Goal: Information Seeking & Learning: Learn about a topic

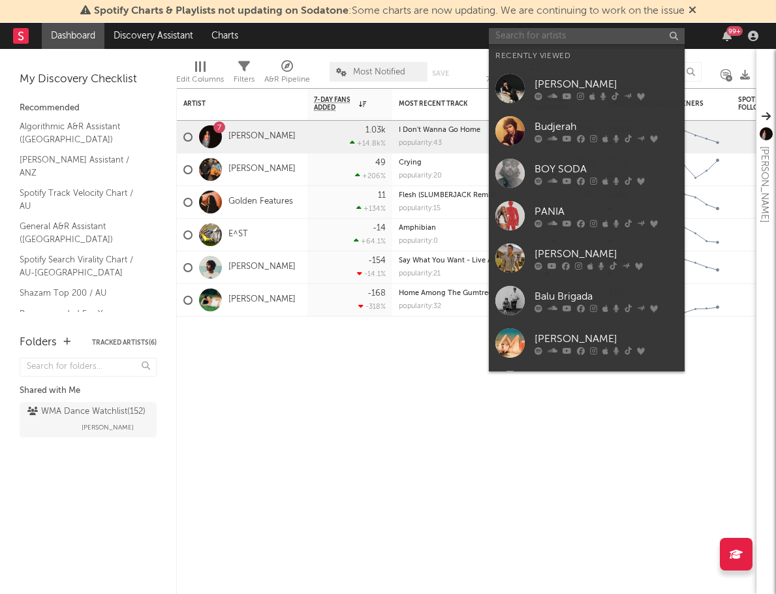
click at [522, 39] on input "text" at bounding box center [587, 36] width 196 height 16
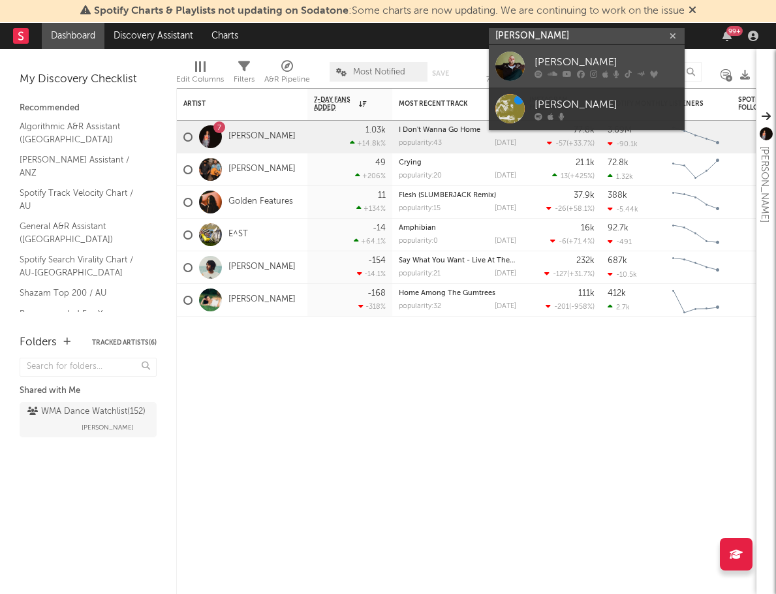
type input "brad cox"
click at [575, 61] on div "Brad Cox" at bounding box center [606, 62] width 144 height 16
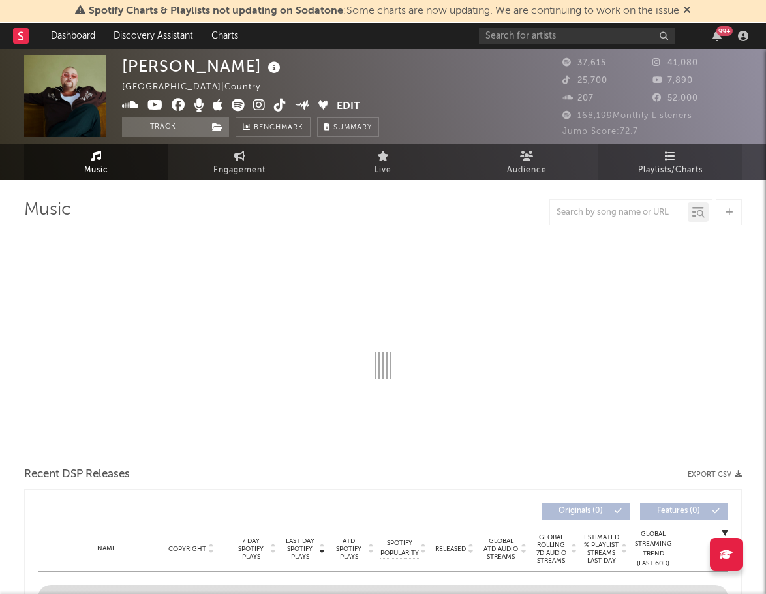
click at [658, 159] on link "Playlists/Charts" at bounding box center [670, 162] width 144 height 36
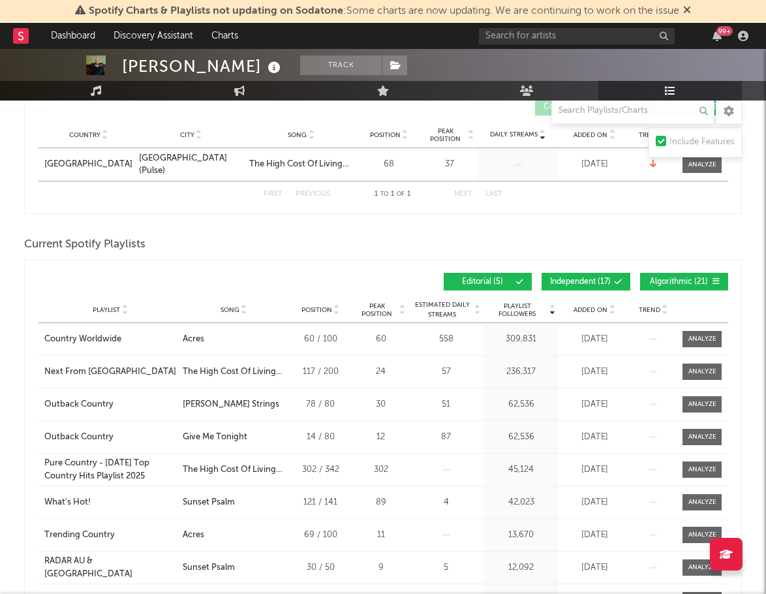
scroll to position [261, 0]
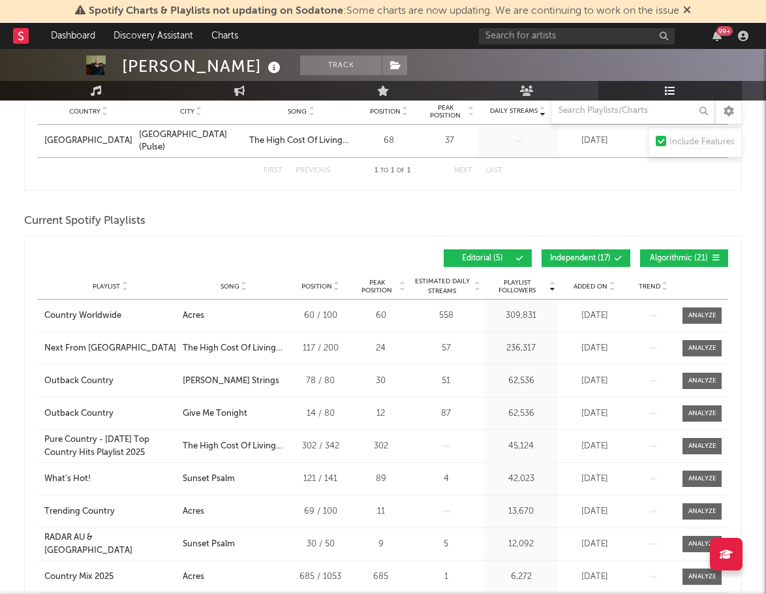
click at [586, 283] on span "Added On" at bounding box center [590, 286] width 34 height 8
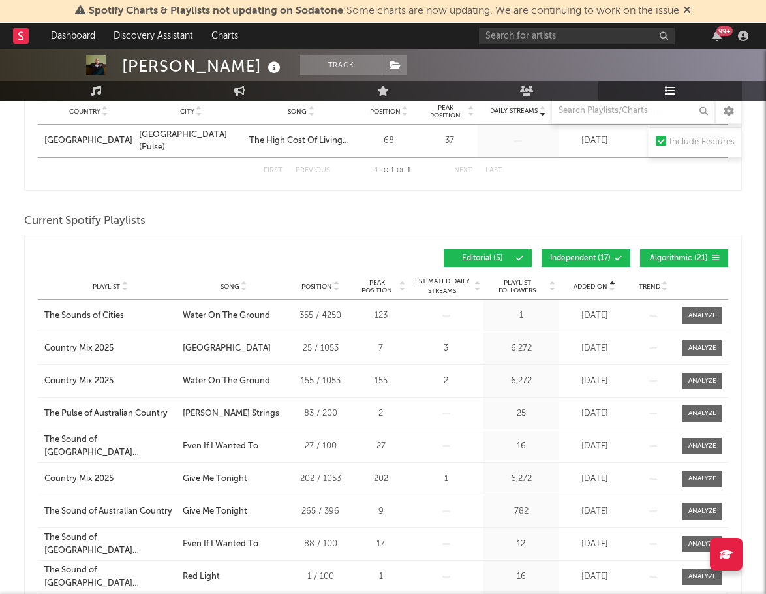
click at [586, 283] on span "Added On" at bounding box center [590, 286] width 34 height 8
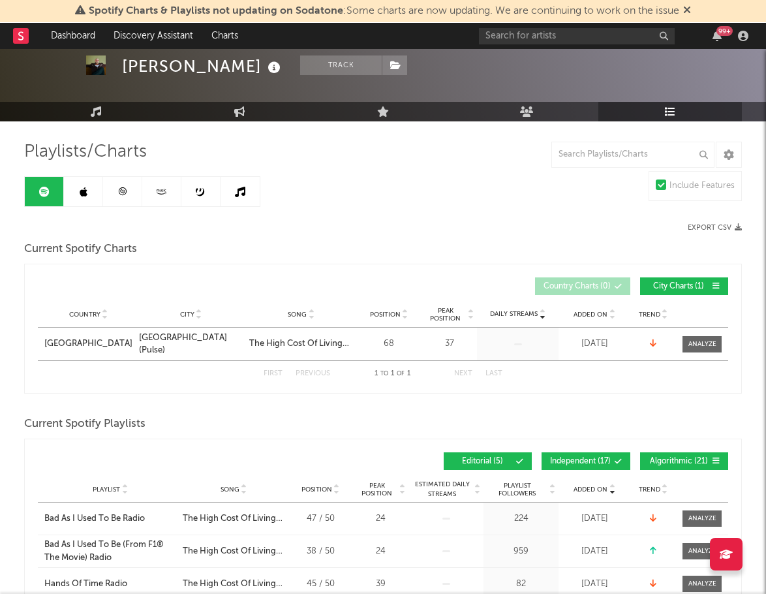
scroll to position [0, 0]
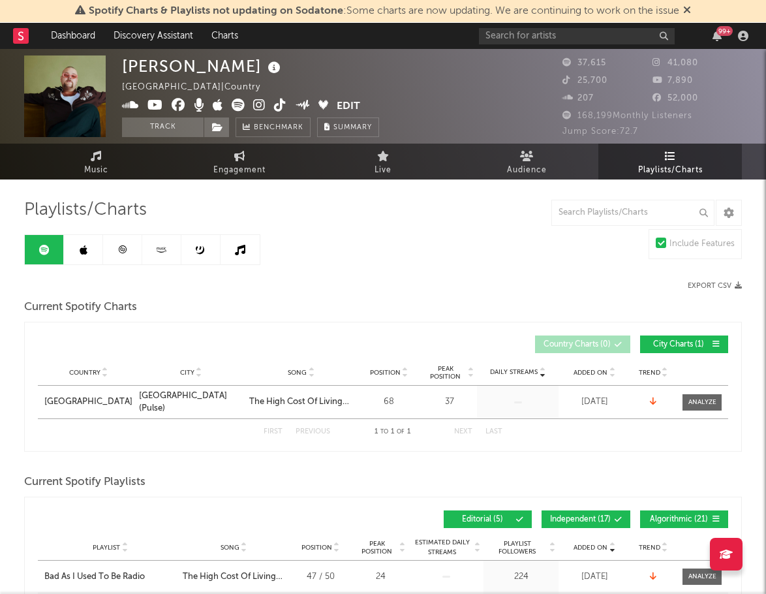
click at [91, 252] on link at bounding box center [83, 249] width 39 height 29
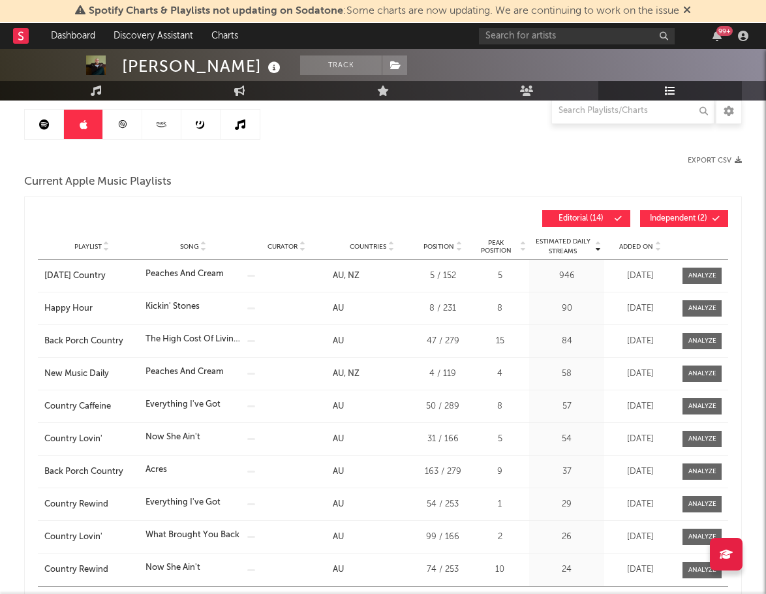
scroll to position [130, 0]
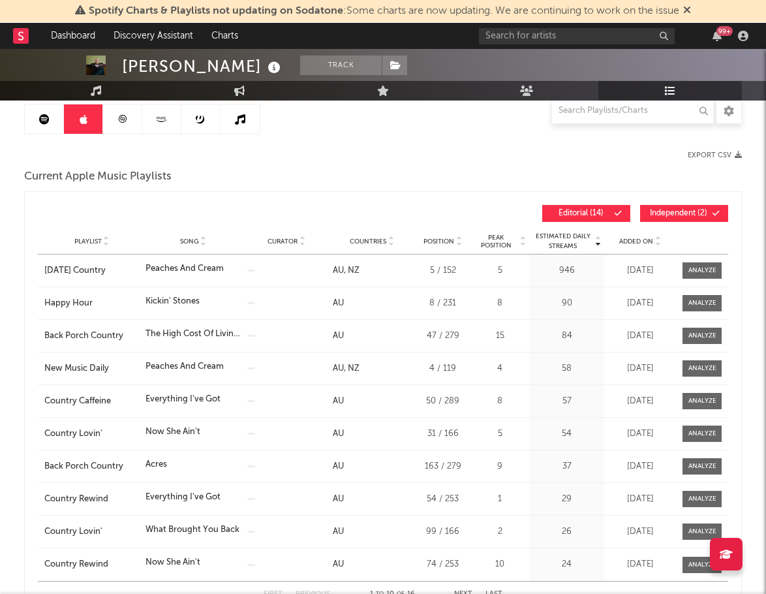
click at [639, 241] on span "Added On" at bounding box center [636, 241] width 34 height 8
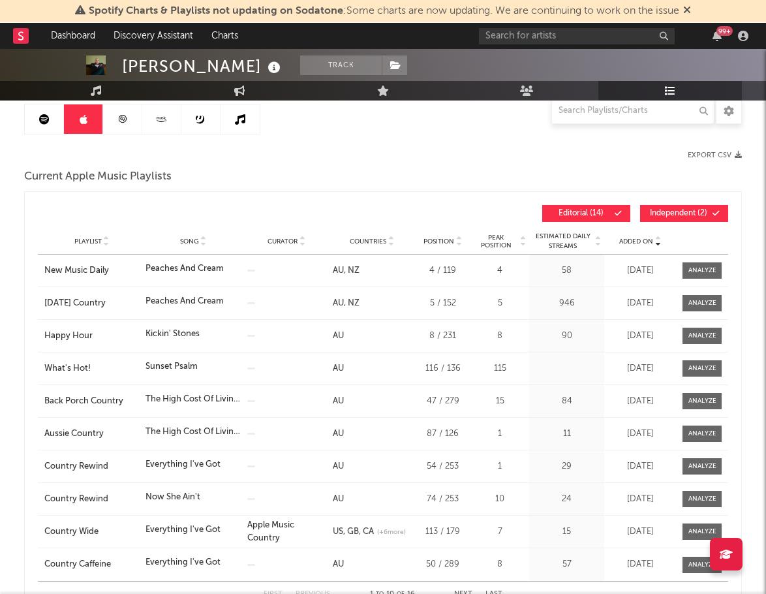
click at [639, 241] on span "Added On" at bounding box center [636, 241] width 34 height 8
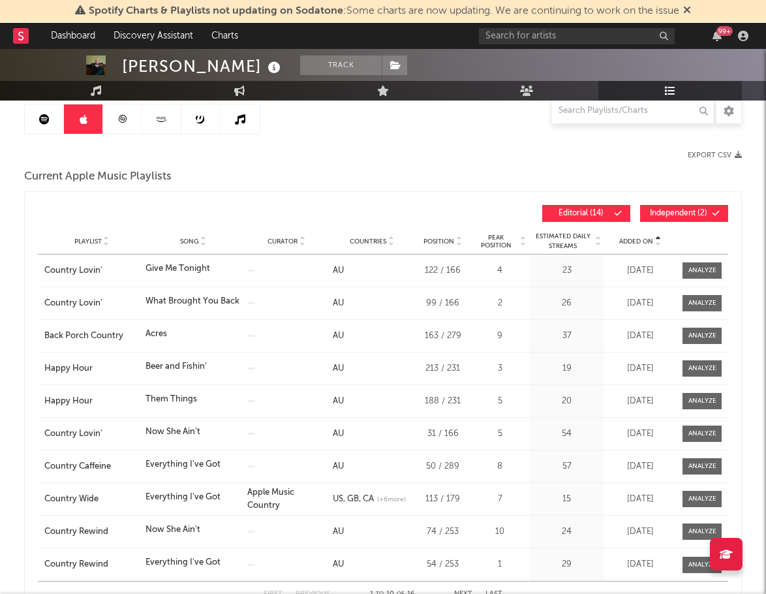
click at [639, 241] on span "Added On" at bounding box center [636, 241] width 34 height 8
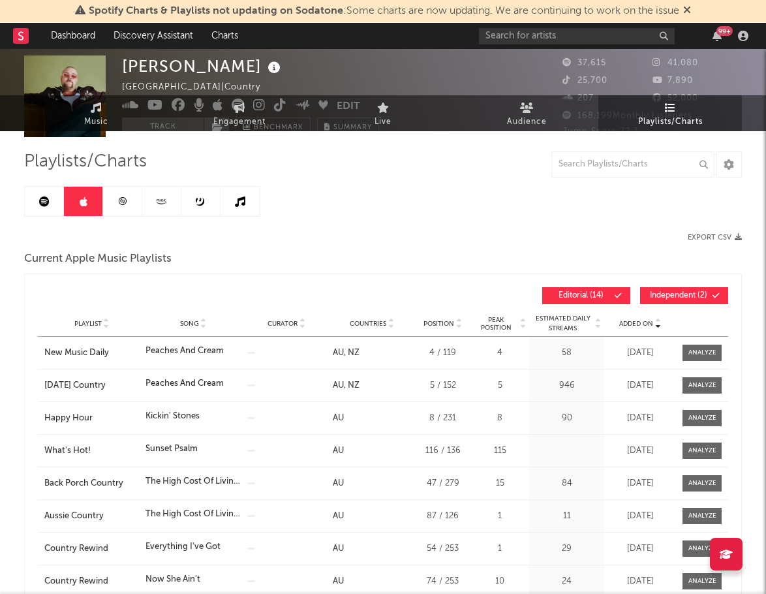
scroll to position [0, 0]
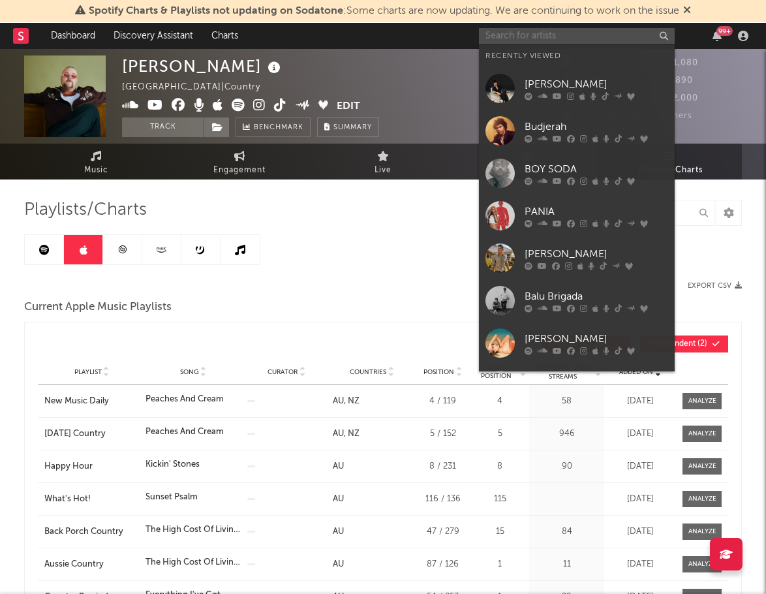
click at [547, 37] on input "text" at bounding box center [577, 36] width 196 height 16
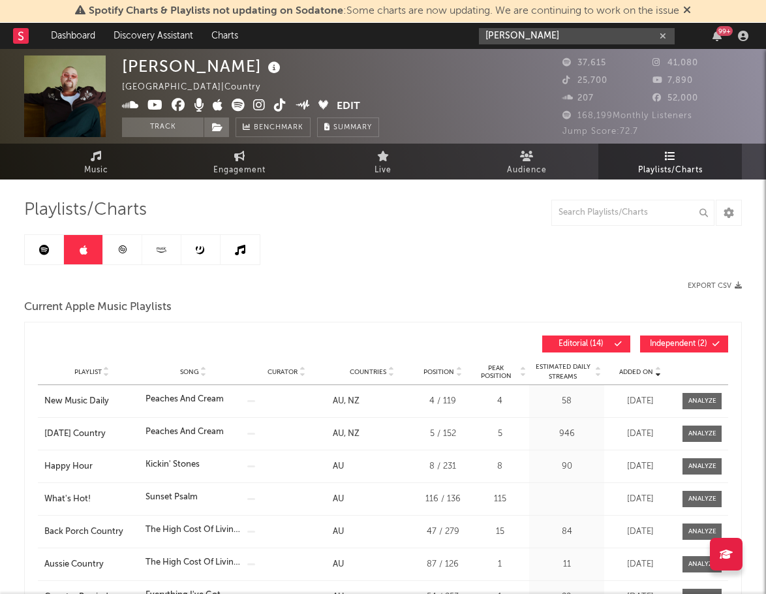
type input "HARPER FINN"
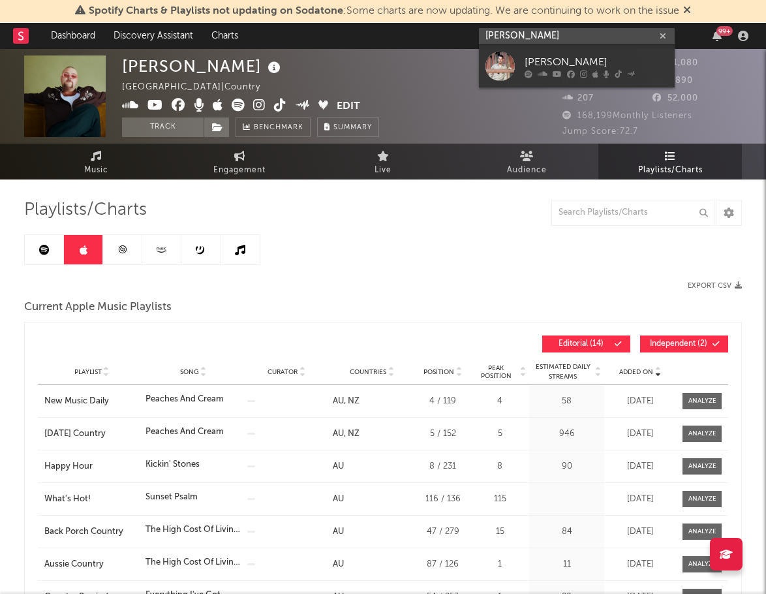
click at [571, 34] on input "HARPER FINN" at bounding box center [577, 36] width 196 height 16
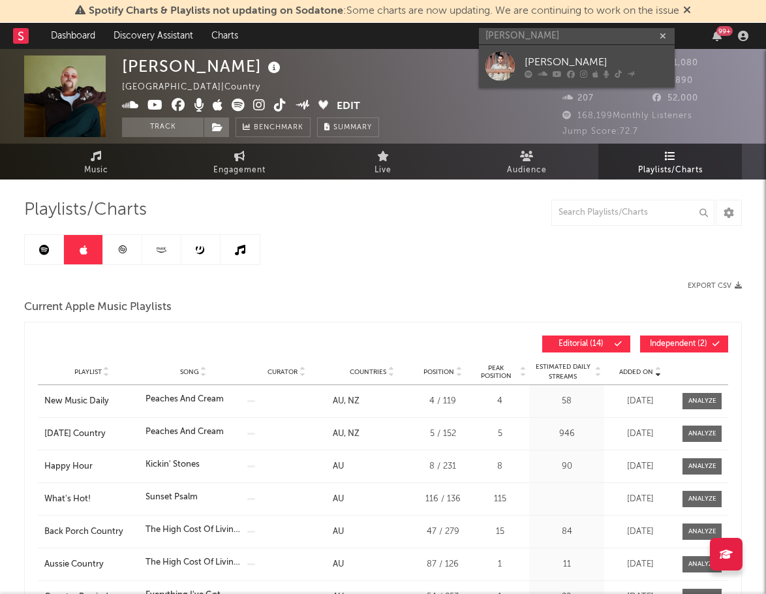
click at [550, 60] on div "Harper Finn" at bounding box center [597, 62] width 144 height 16
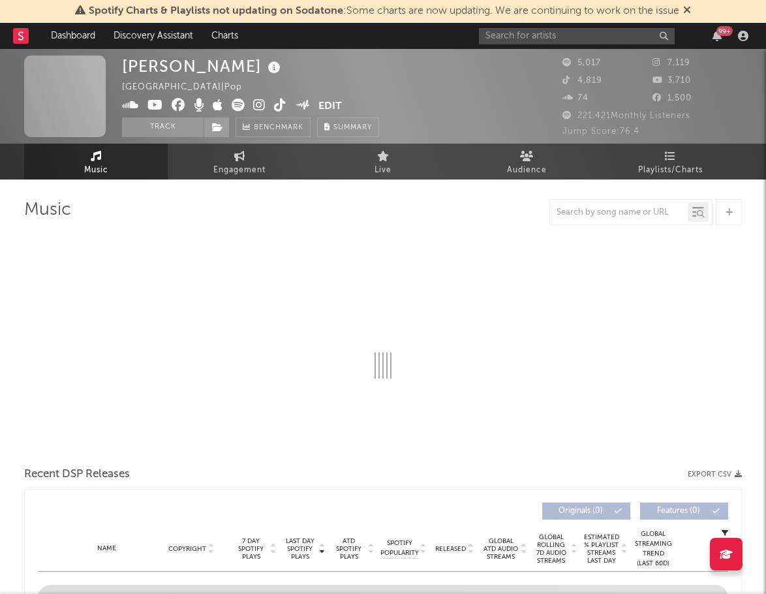
select select "6m"
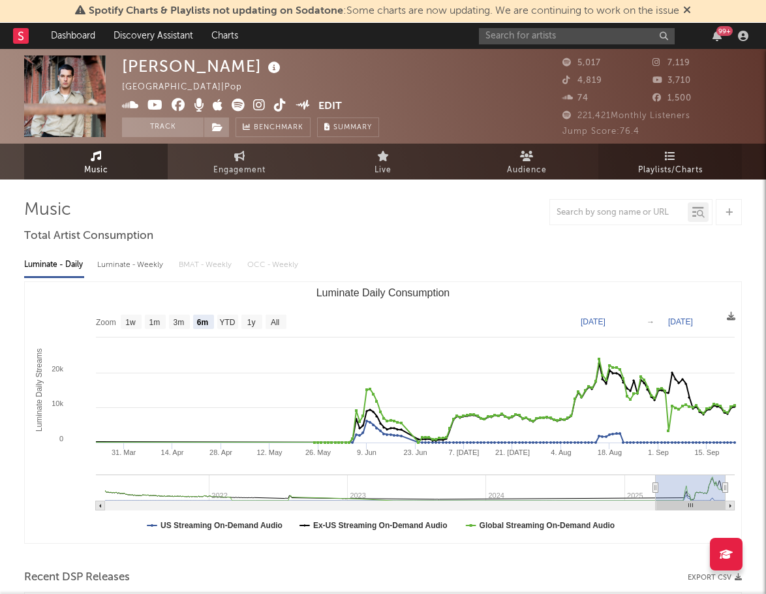
click at [656, 165] on span "Playlists/Charts" at bounding box center [670, 170] width 65 height 16
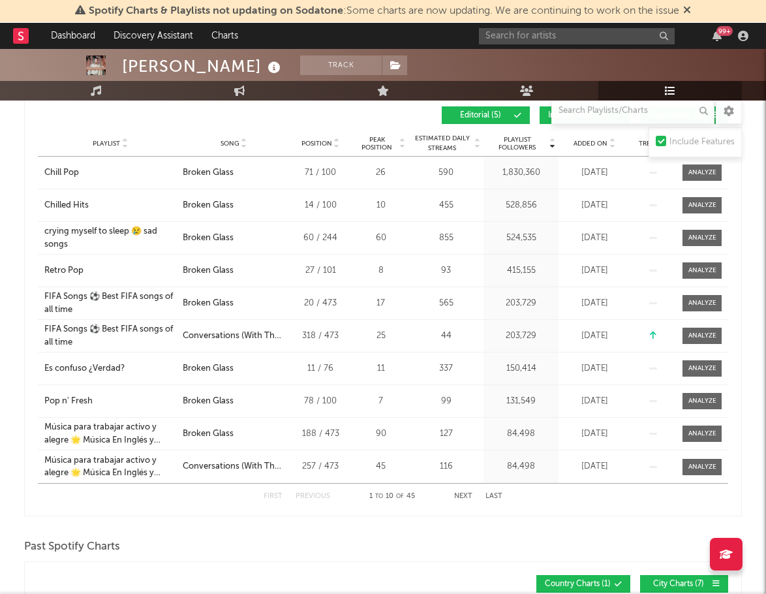
scroll to position [196, 0]
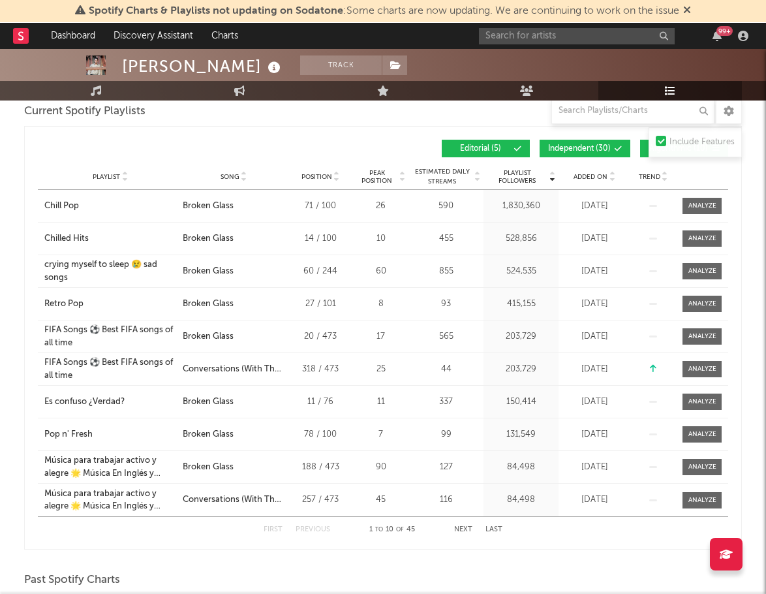
click at [611, 173] on icon at bounding box center [612, 174] width 7 height 5
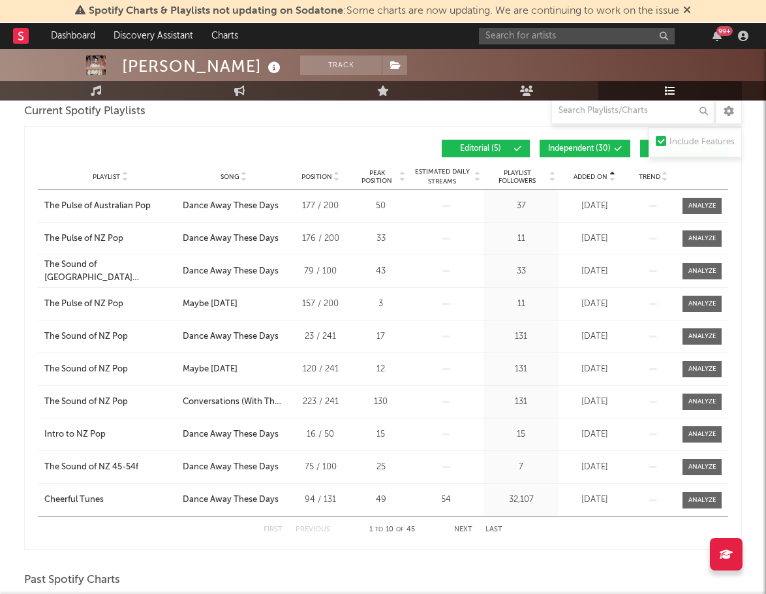
click at [597, 174] on span "Added On" at bounding box center [590, 177] width 34 height 8
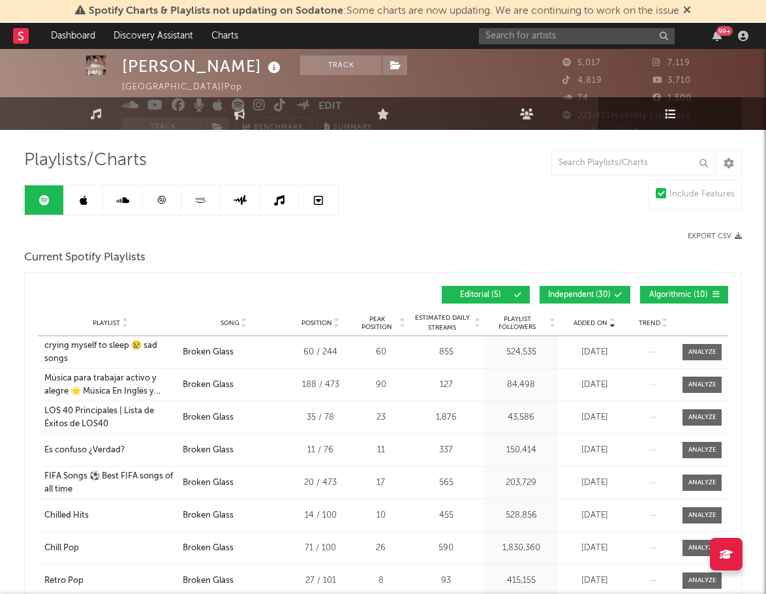
scroll to position [0, 0]
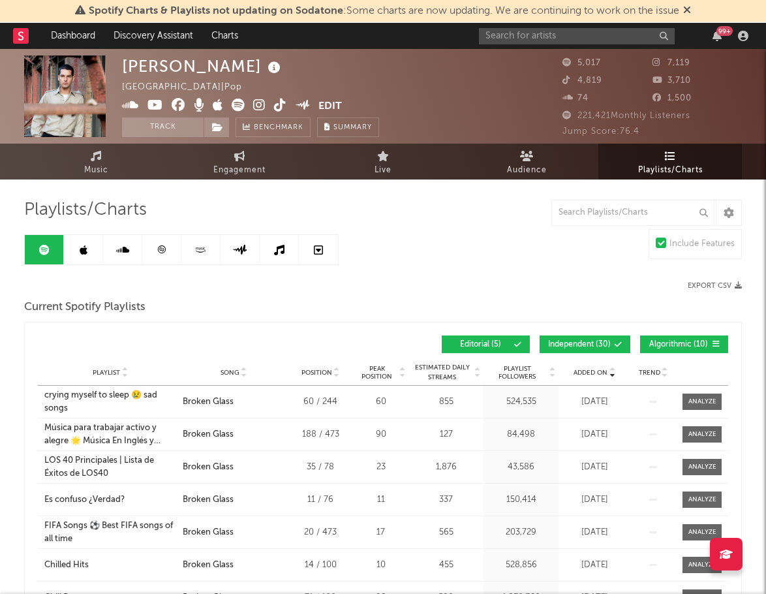
click at [85, 247] on icon at bounding box center [84, 250] width 8 height 10
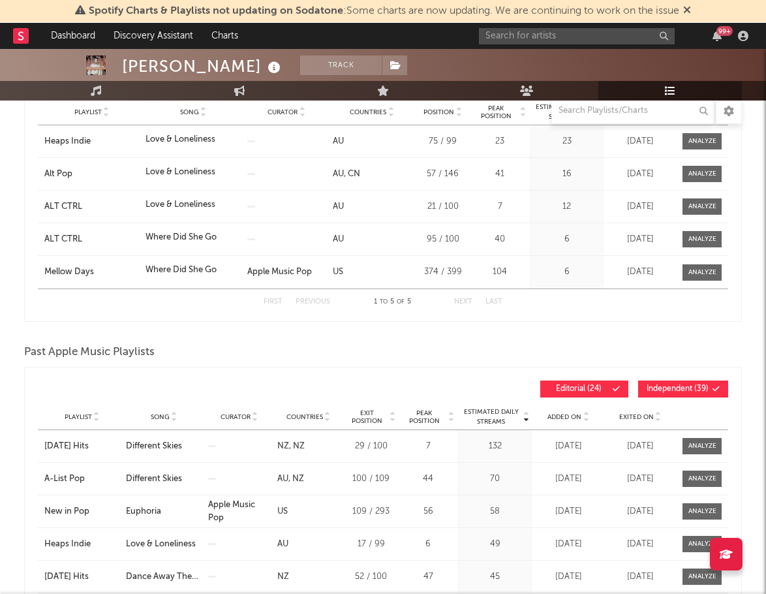
scroll to position [130, 0]
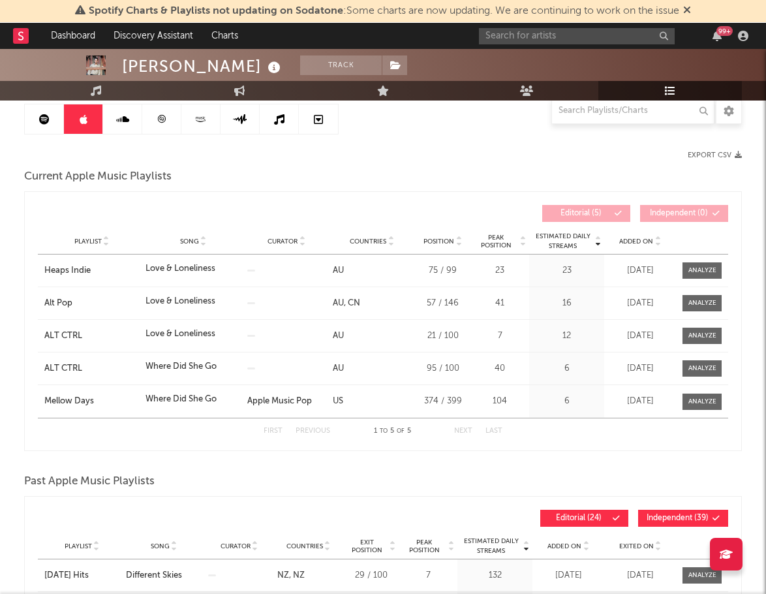
click at [645, 246] on div "Added On" at bounding box center [639, 241] width 65 height 10
click at [643, 243] on span "Added On" at bounding box center [636, 241] width 34 height 8
click at [628, 241] on span "Added On" at bounding box center [636, 241] width 34 height 8
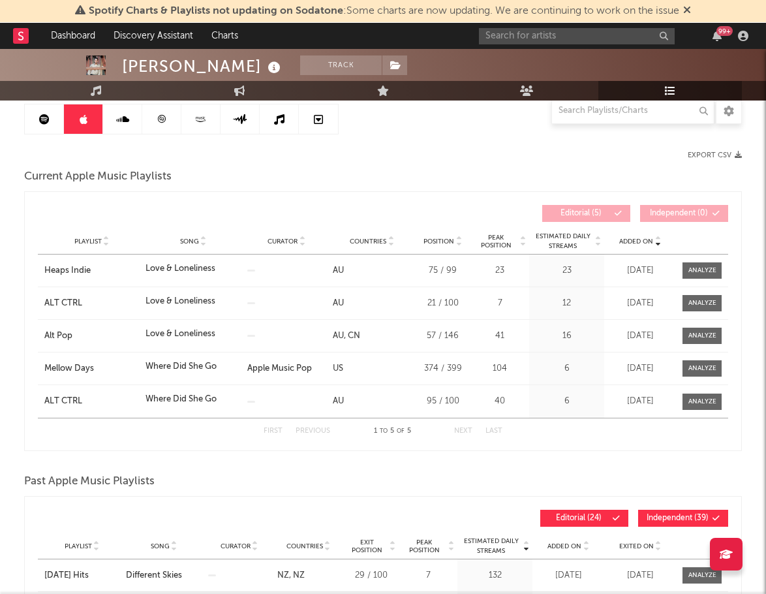
click at [628, 241] on span "Added On" at bounding box center [636, 241] width 34 height 8
